Goal: Communication & Community: Answer question/provide support

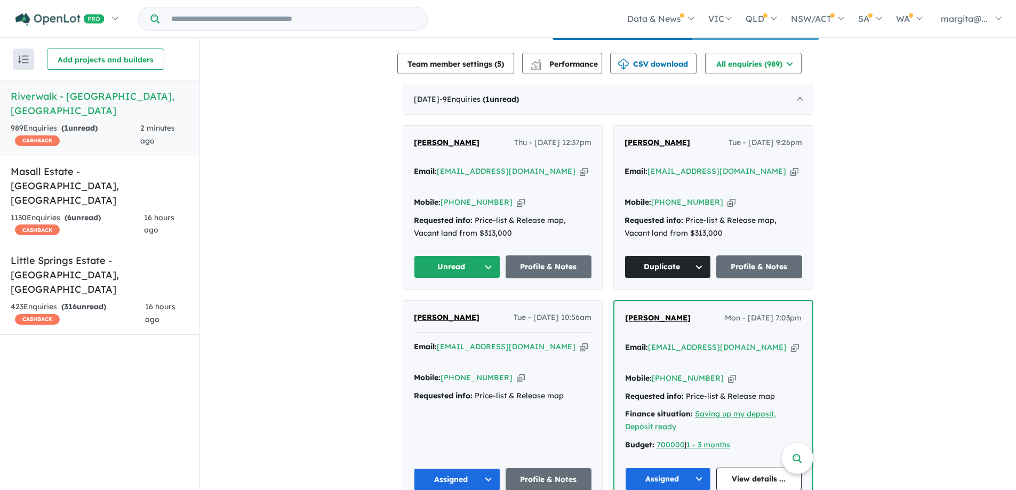
scroll to position [428, 0]
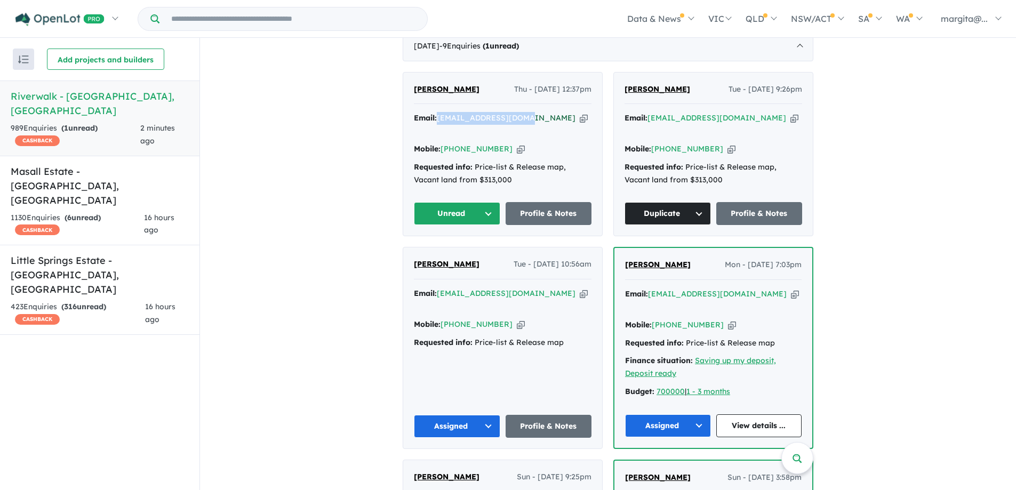
drag, startPoint x: 520, startPoint y: 131, endPoint x: 438, endPoint y: 127, distance: 82.2
click at [438, 127] on div "Email: [EMAIL_ADDRESS][DOMAIN_NAME] Copied!" at bounding box center [503, 125] width 178 height 26
copy a%20Riverwalk%20-%20Werribee"] "[EMAIL_ADDRESS][DOMAIN_NAME]"
click at [539, 204] on link "Profile & Notes" at bounding box center [549, 213] width 86 height 23
copy a%20Riverwalk%20-%20Werribee"] "[EMAIL_ADDRESS][DOMAIN_NAME]"
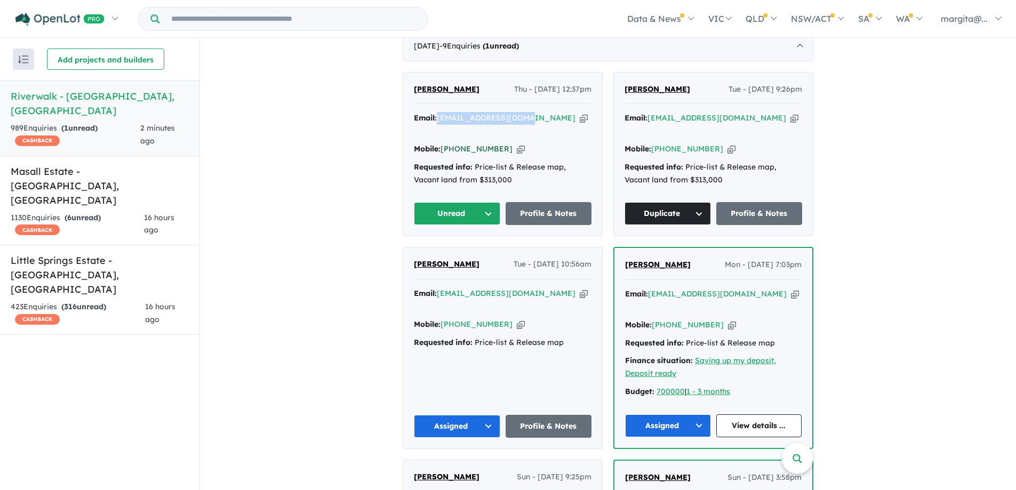
drag, startPoint x: 496, startPoint y: 151, endPoint x: 457, endPoint y: 148, distance: 39.0
click at [457, 148] on div "Mobile: [PHONE_NUMBER] Copied!" at bounding box center [503, 149] width 178 height 13
copy link "433 341 631"
click at [487, 209] on button "Unread" at bounding box center [457, 213] width 86 height 23
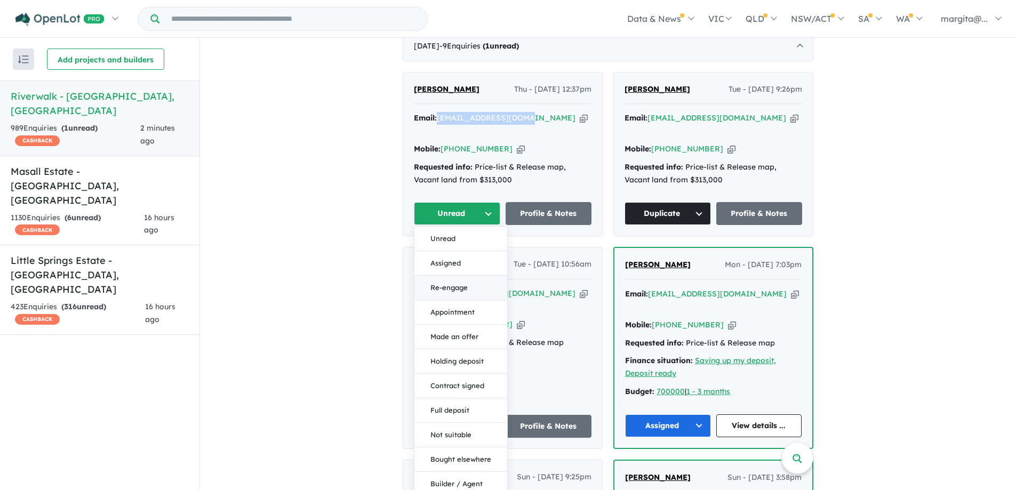
click at [455, 283] on button "Re-engage" at bounding box center [460, 288] width 93 height 25
